Goal: Information Seeking & Learning: Learn about a topic

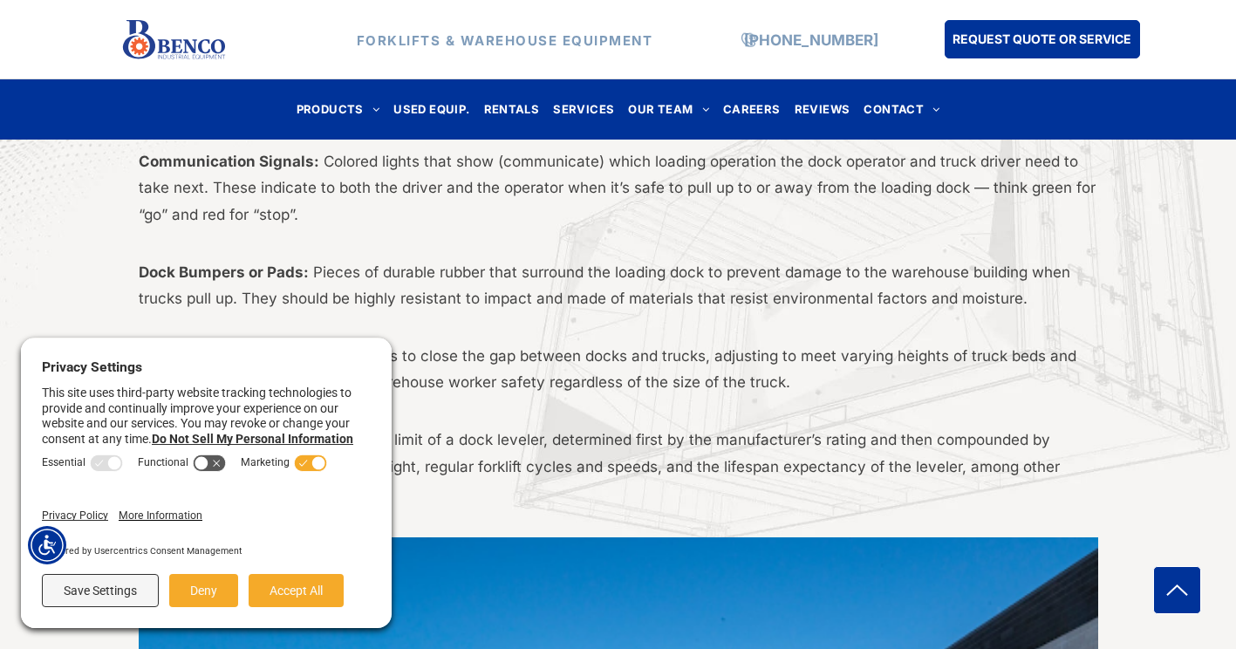
scroll to position [855, 0]
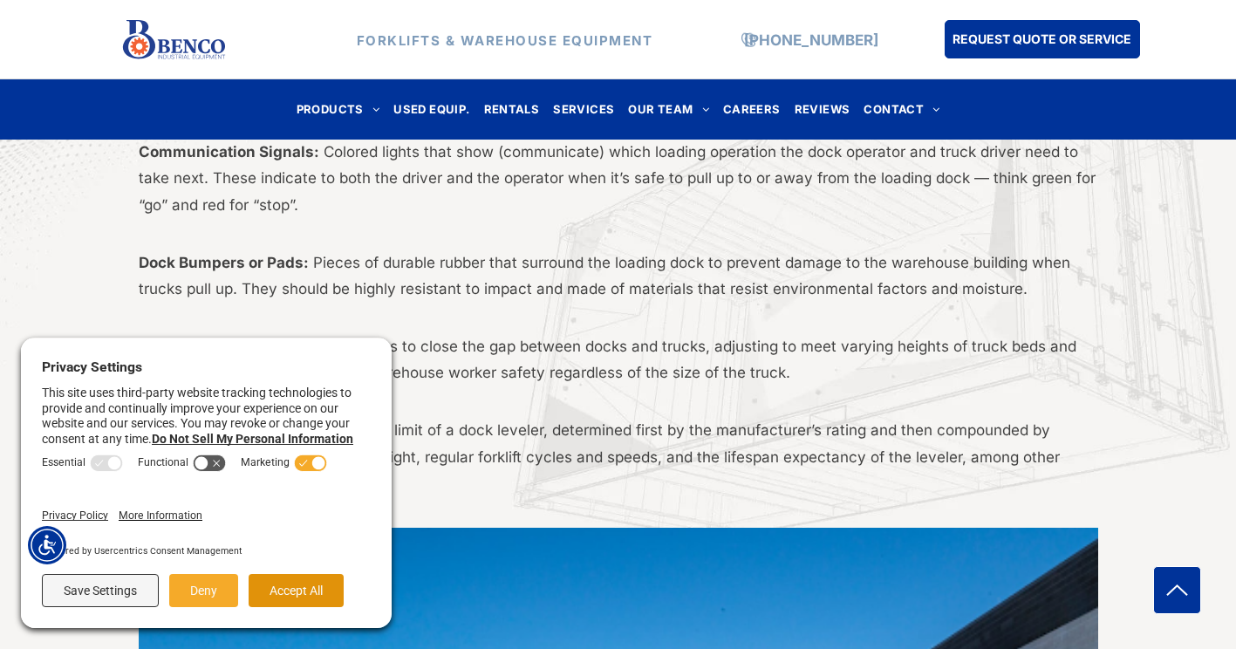
click at [338, 597] on button "Accept All" at bounding box center [296, 590] width 95 height 33
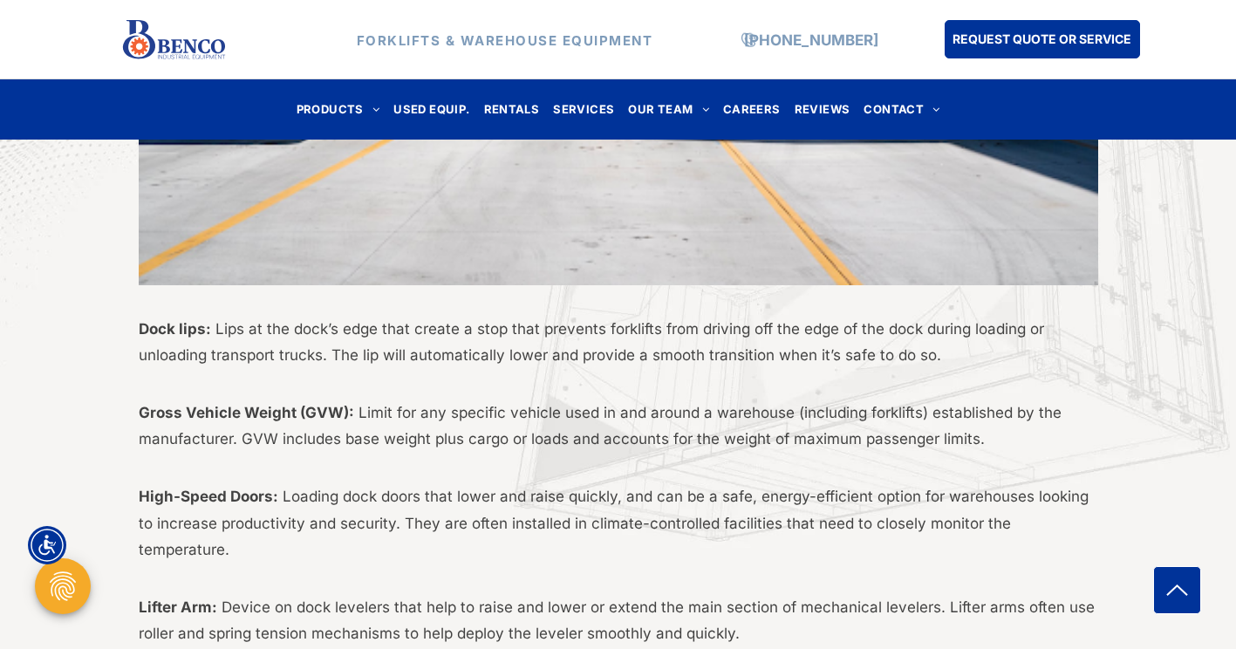
scroll to position [1761, 0]
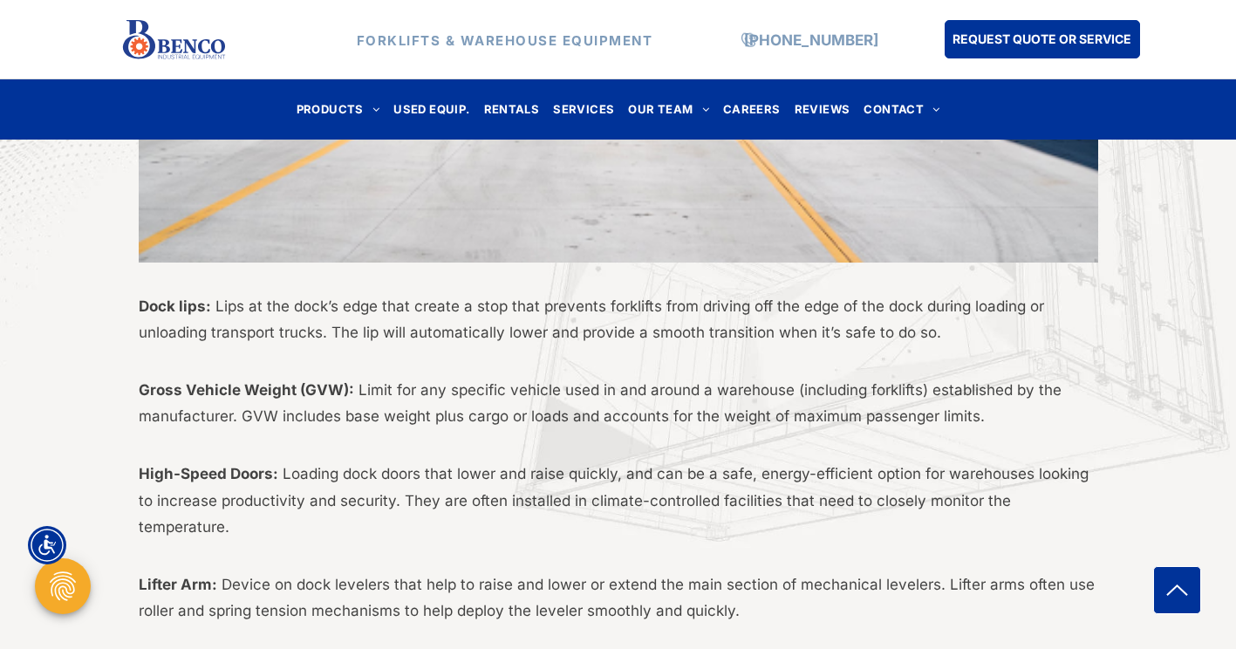
click at [1235, 633] on div "It doesn’t matter if you’re a brand new warehouse manager or you’ve been on the…" at bounding box center [618, 539] width 1236 height 3311
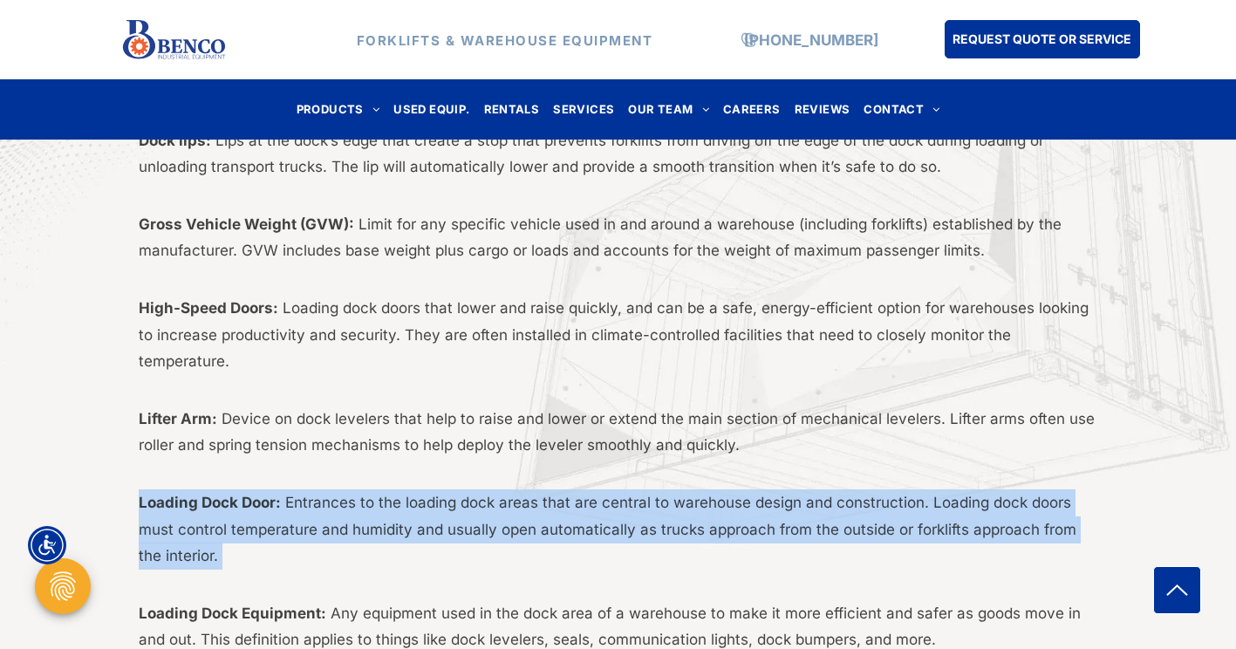
scroll to position [1935, 0]
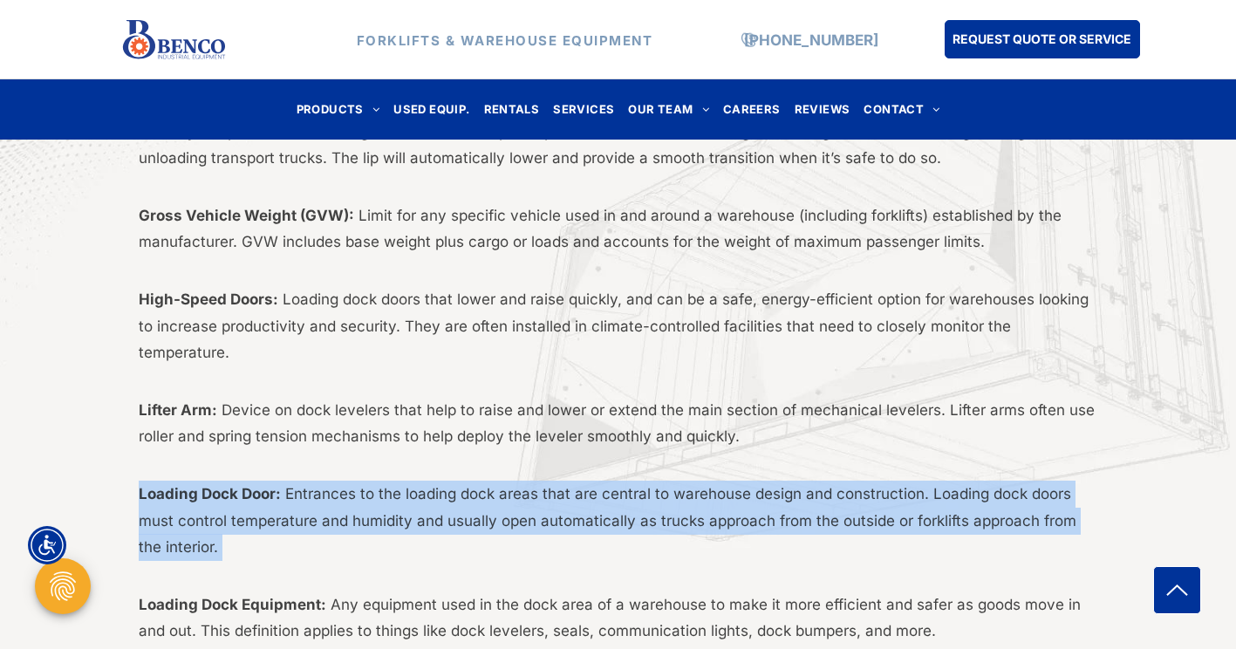
click at [1161, 491] on div "It doesn’t matter if you’re a brand new warehouse manager or you’ve been on the…" at bounding box center [618, 364] width 1236 height 3311
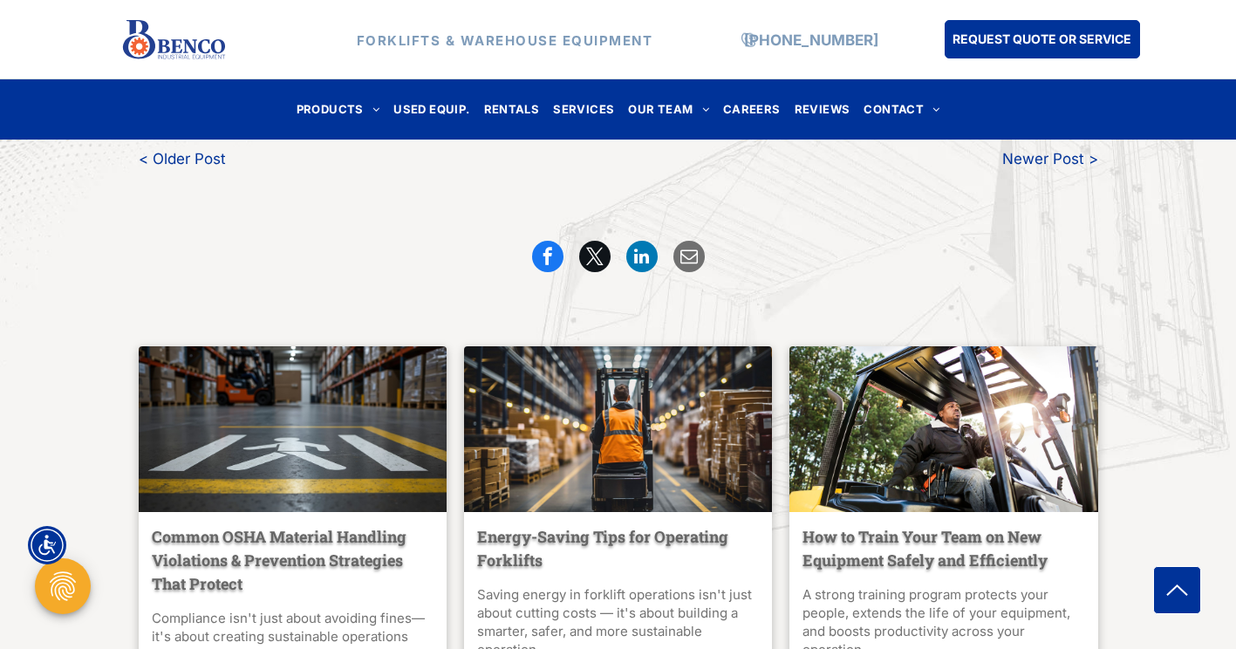
scroll to position [3731, 0]
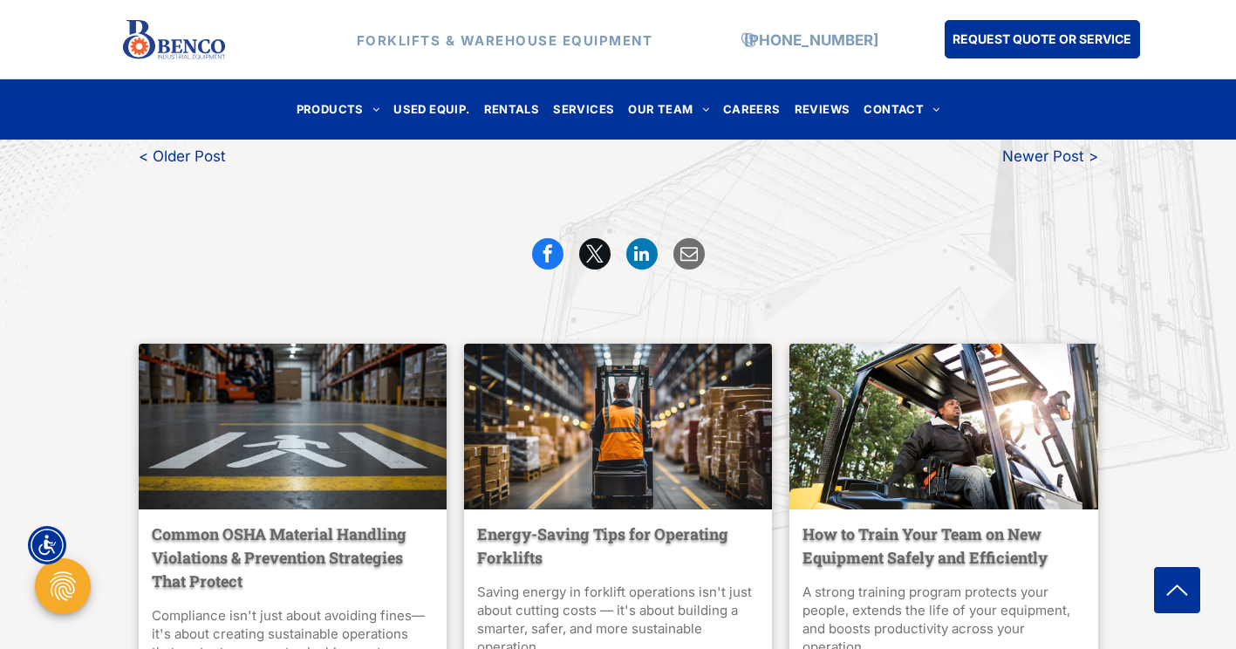
click at [800, 238] on div at bounding box center [618, 253] width 750 height 31
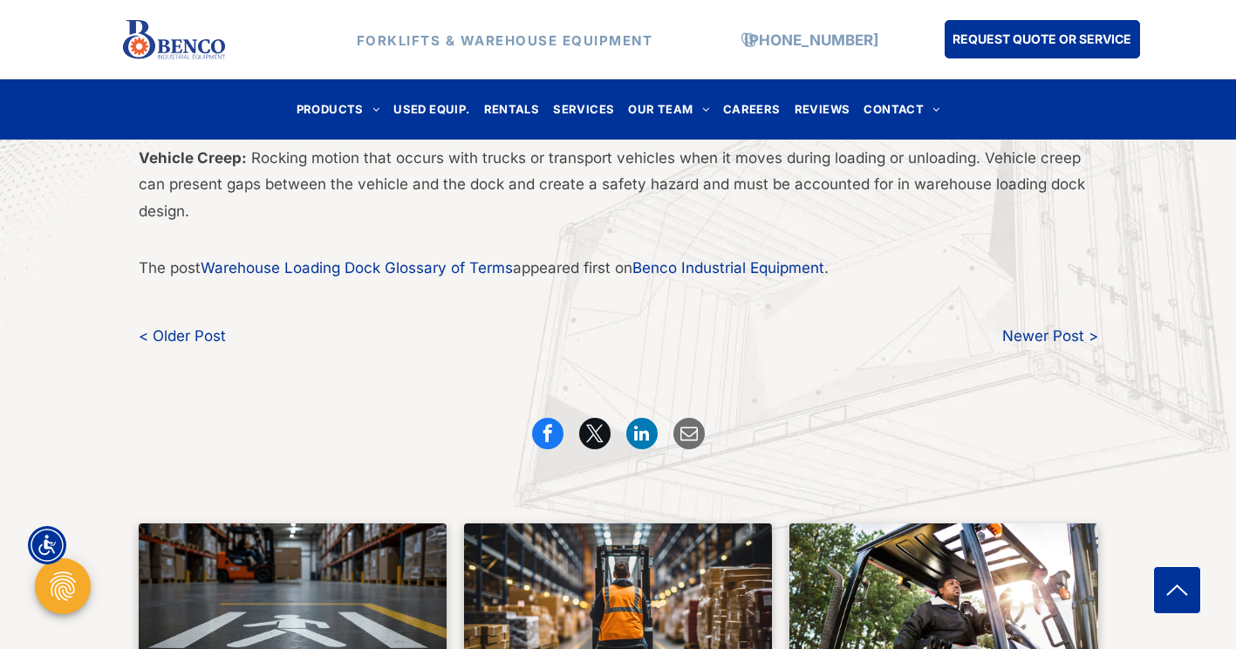
scroll to position [3540, 0]
